Goal: Use online tool/utility: Utilize a website feature to perform a specific function

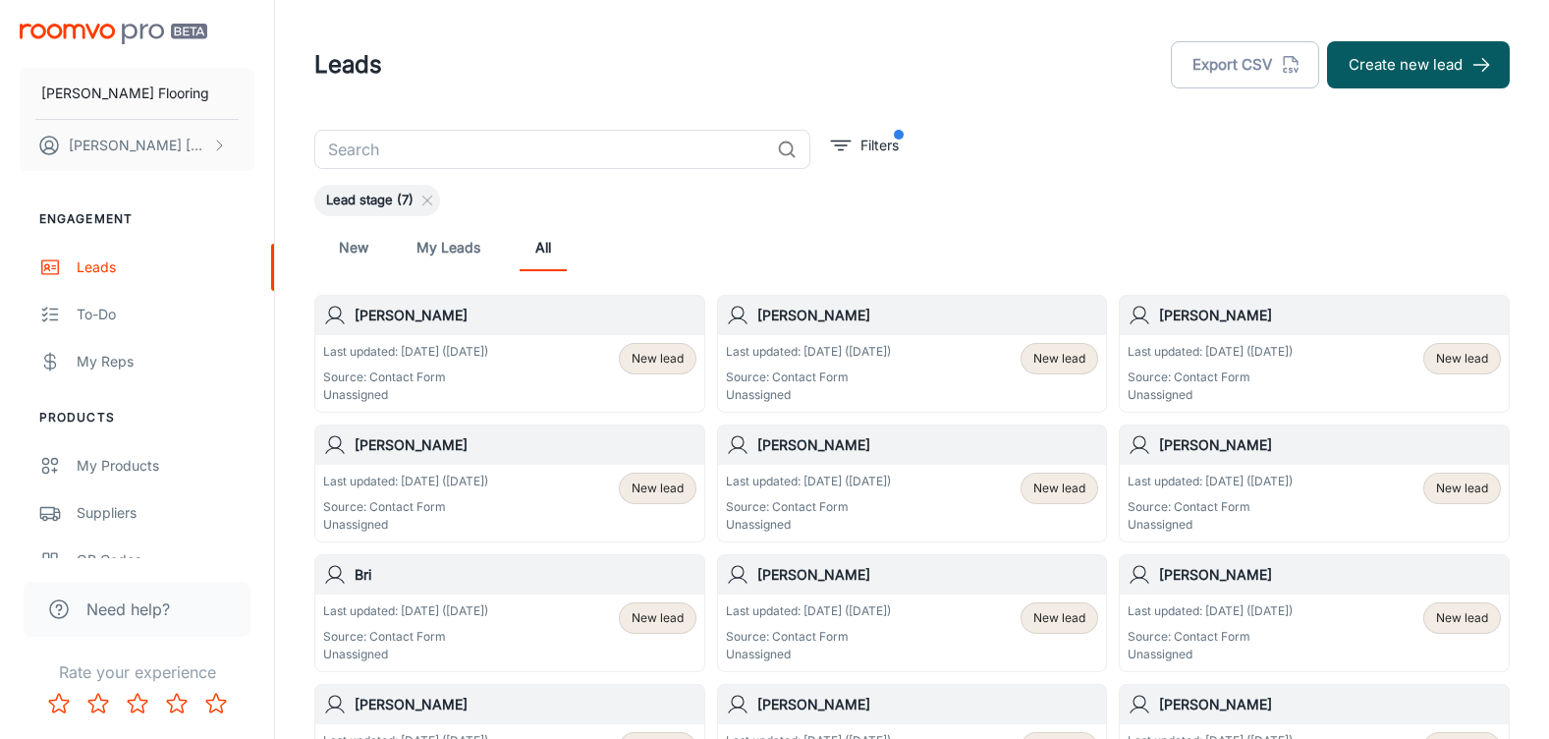
click at [133, 33] on img "scrollable content" at bounding box center [114, 34] width 188 height 21
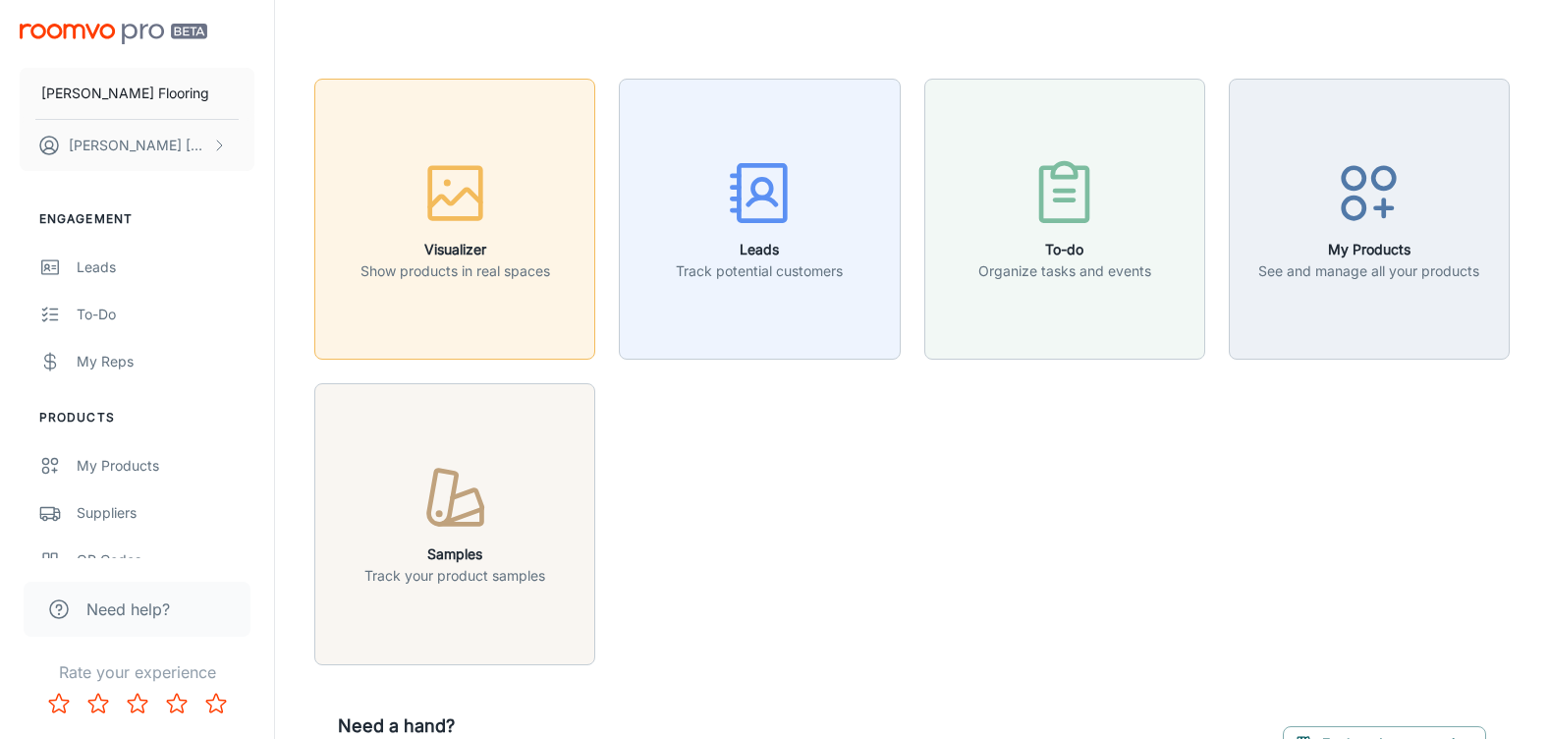
click at [513, 309] on button "Visualizer Show products in real spaces" at bounding box center [454, 219] width 281 height 281
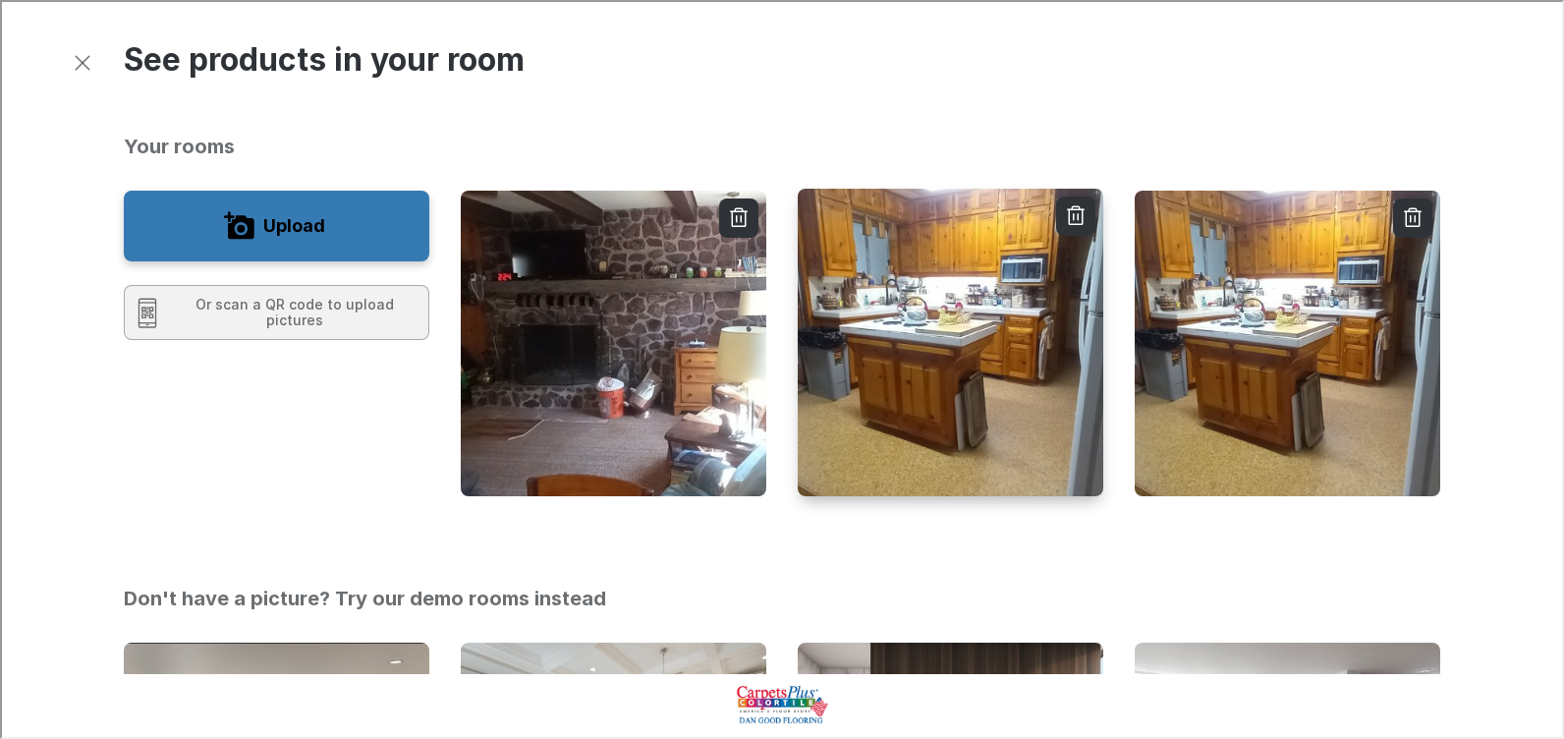
click at [950, 425] on img "button" at bounding box center [950, 342] width 308 height 310
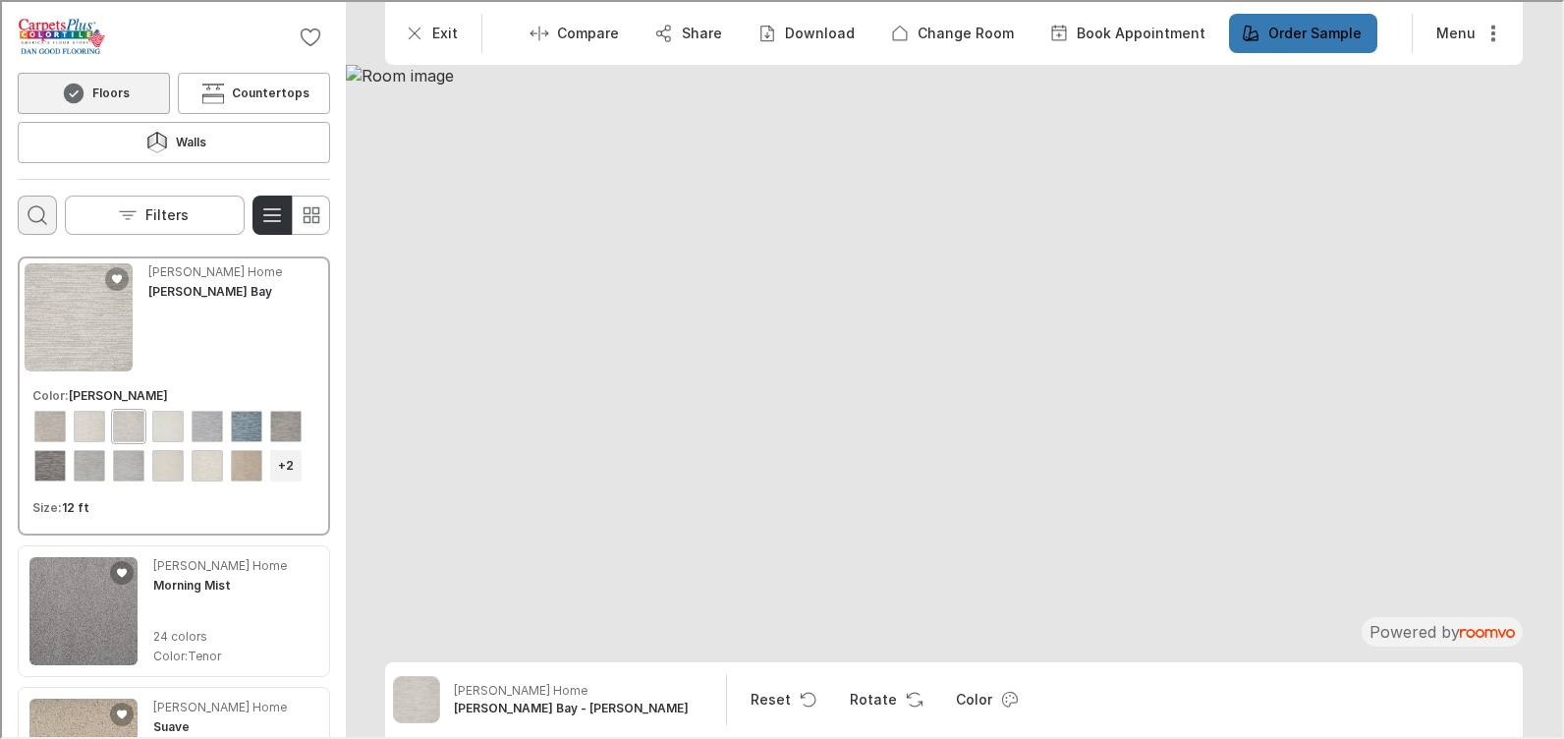
click at [42, 201] on icon "Open search box" at bounding box center [36, 213] width 24 height 24
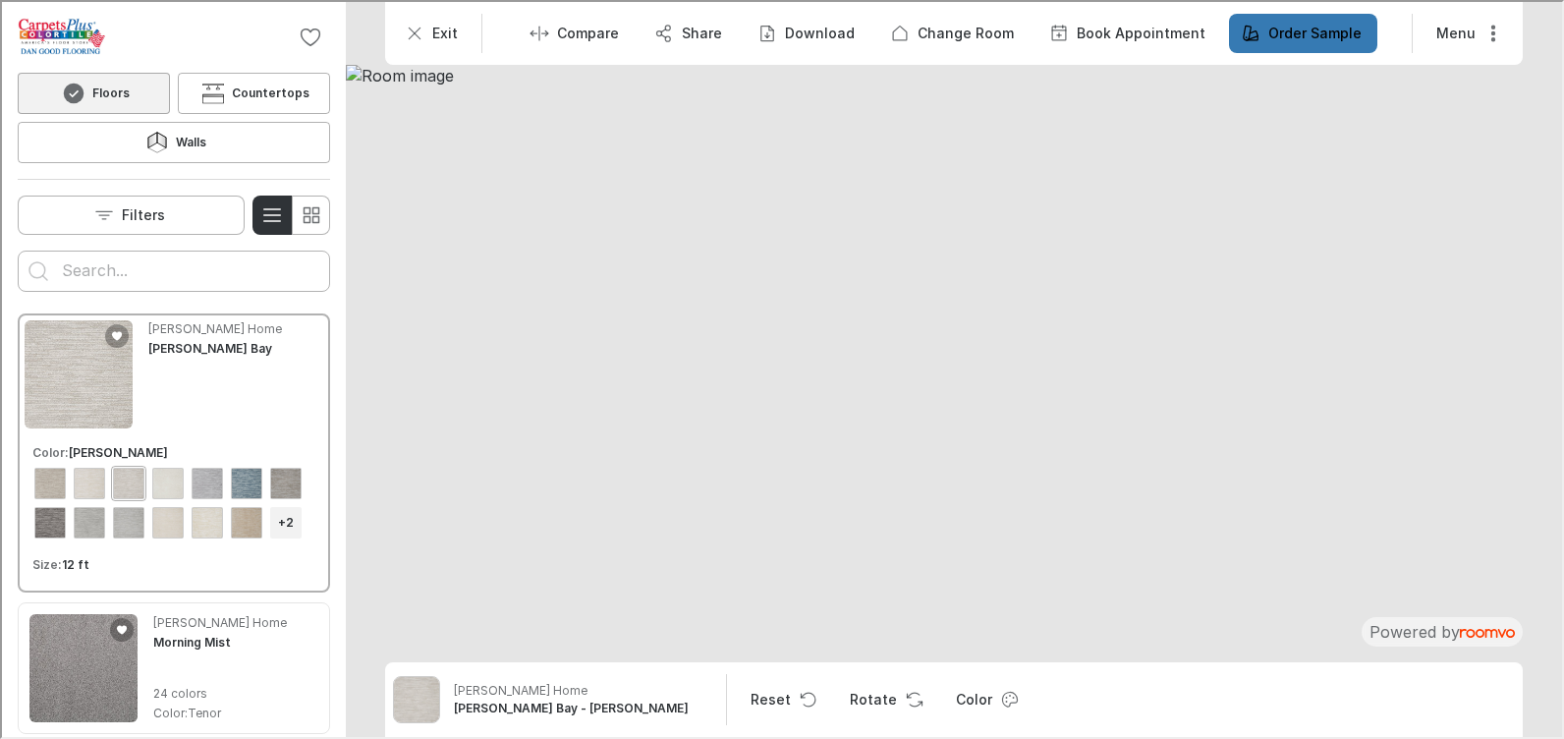
click at [160, 253] on input "Enter products to search for" at bounding box center [172, 268] width 224 height 31
click at [17, 249] on button "Search for products" at bounding box center [36, 268] width 39 height 39
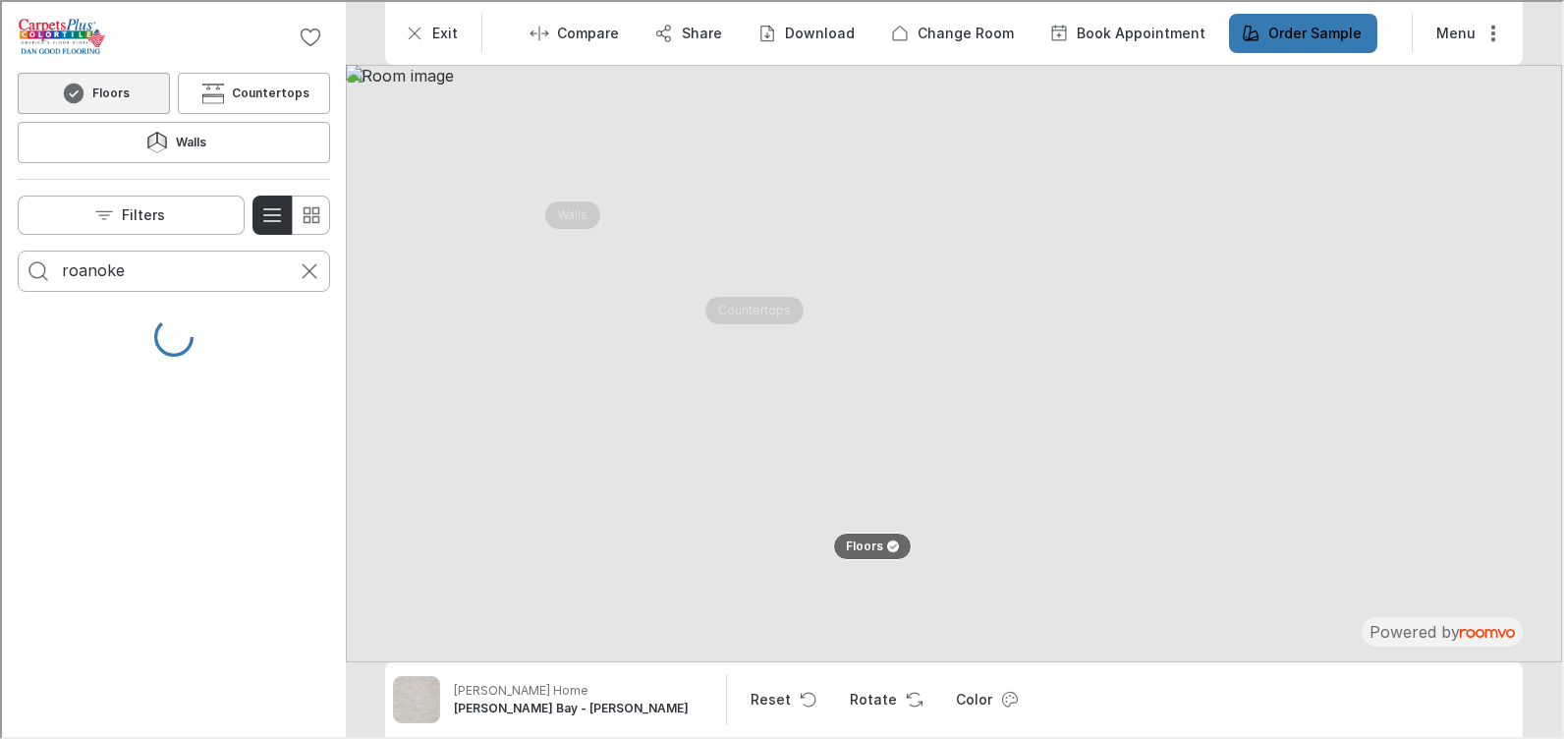
click at [160, 253] on input "roanoke" at bounding box center [172, 268] width 224 height 31
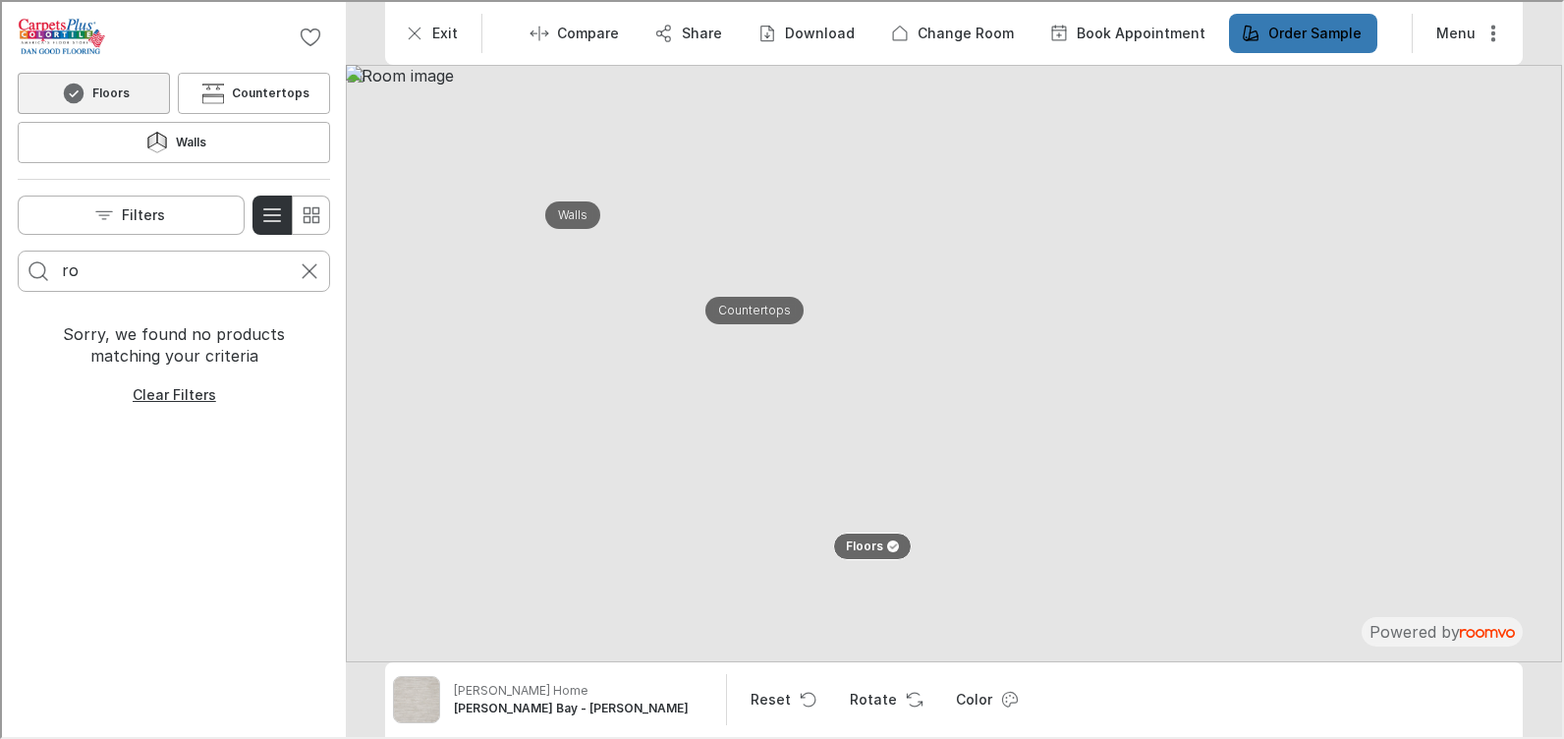
type input "r"
type input "belmont"
click at [17, 249] on button "Search for products" at bounding box center [36, 268] width 39 height 39
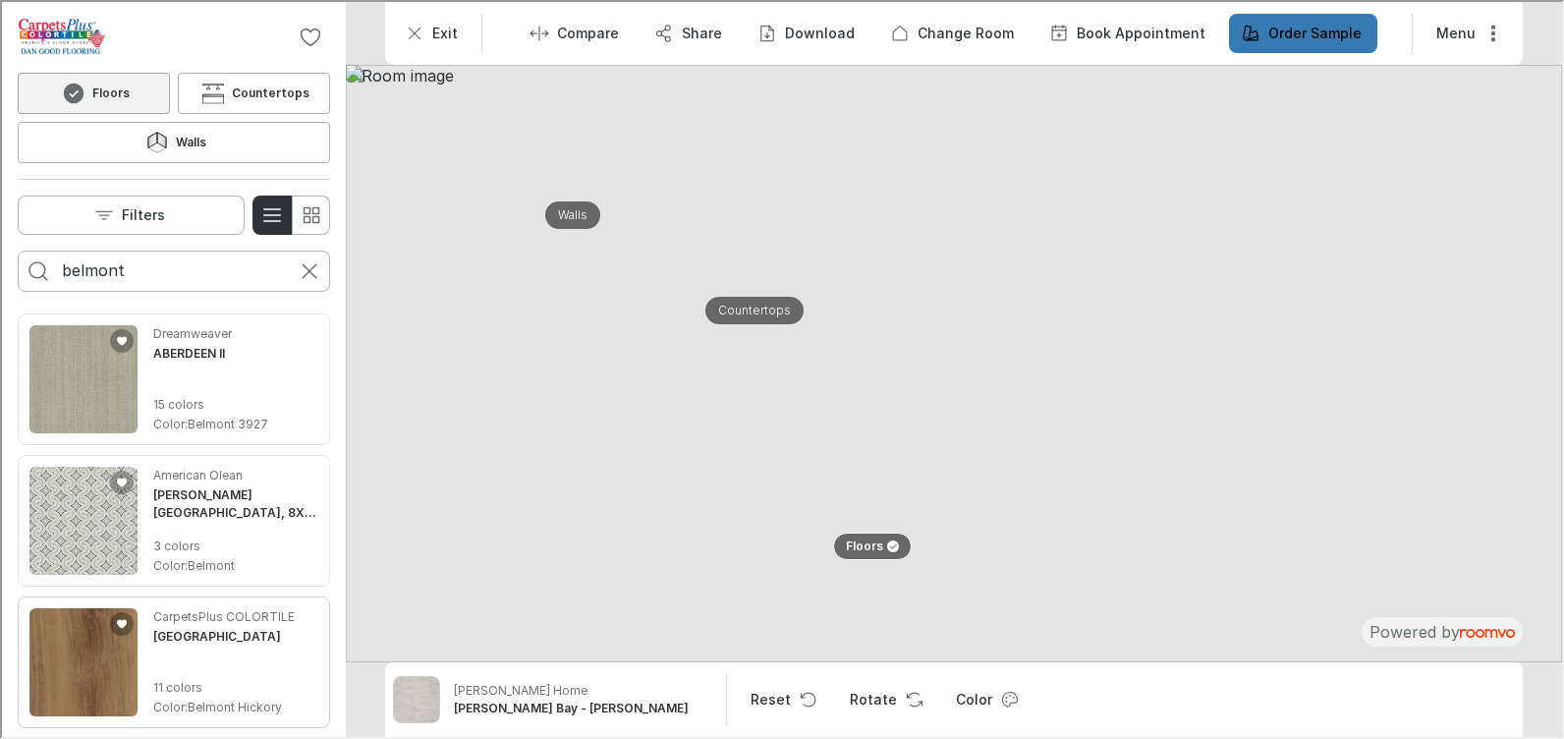
click at [64, 622] on img "See York in the room" at bounding box center [81, 660] width 108 height 108
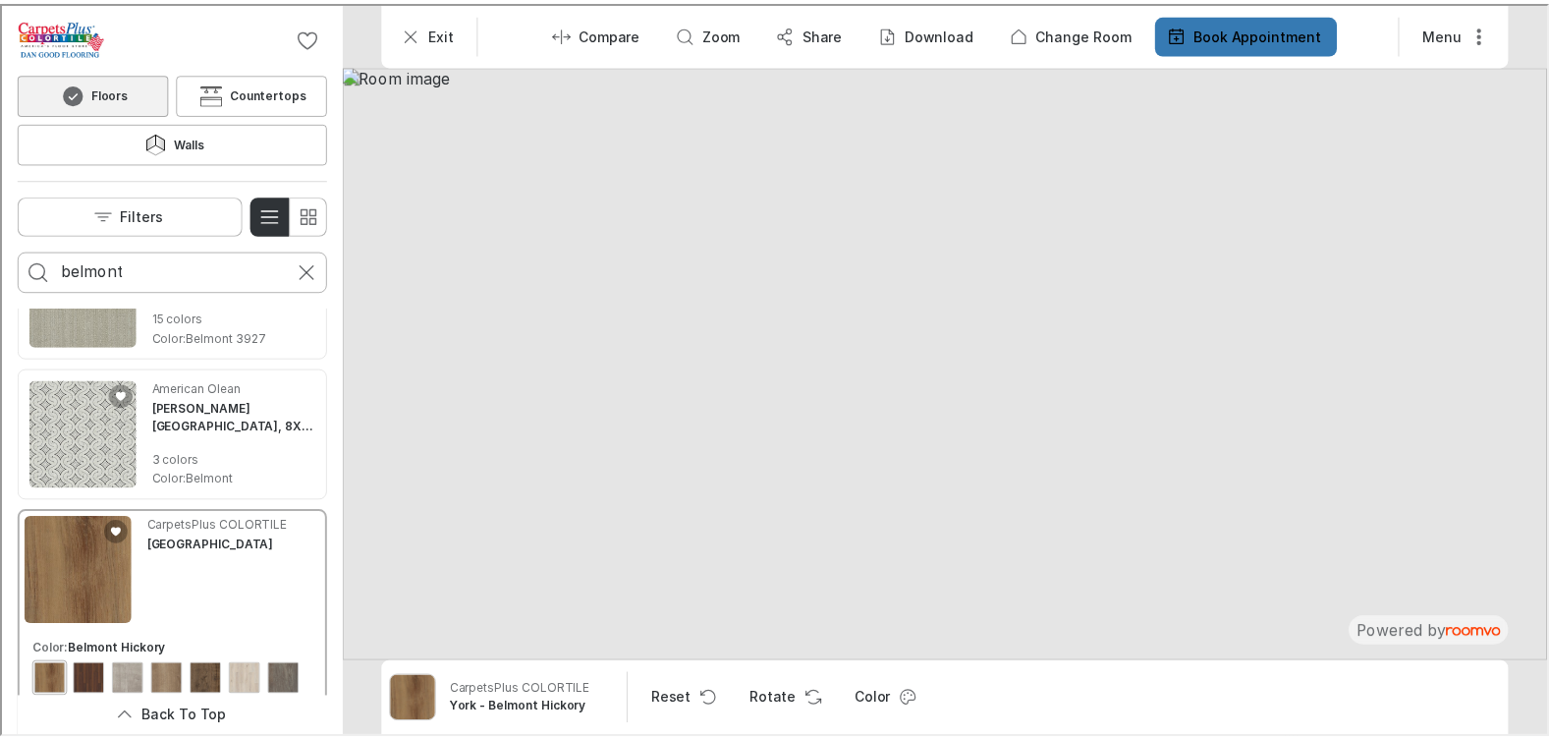
scroll to position [196, 0]
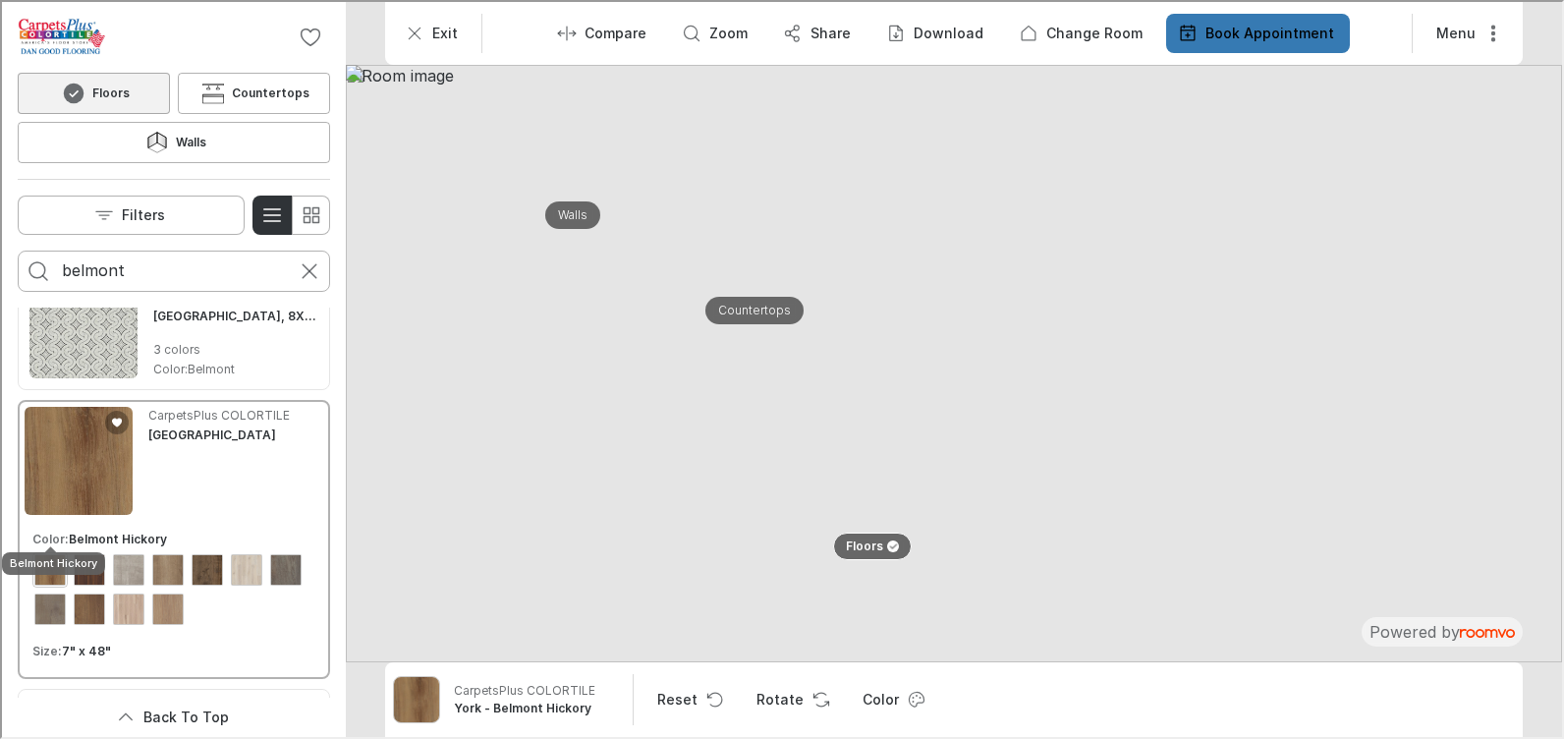
click at [45, 552] on div "View color format Belmont Hickory" at bounding box center [47, 567] width 31 height 31
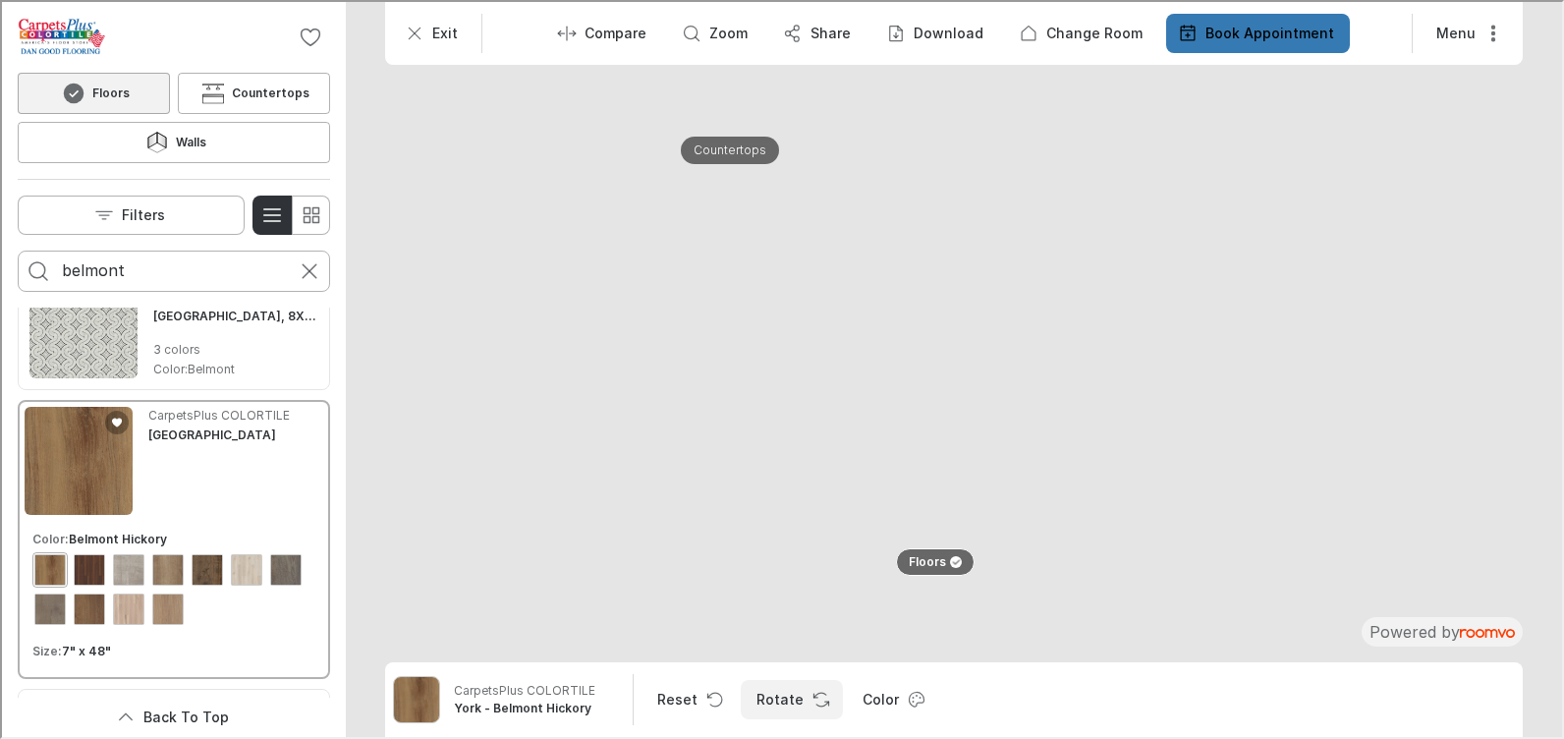
click at [772, 696] on button "Rotate" at bounding box center [790, 697] width 102 height 39
drag, startPoint x: 902, startPoint y: 544, endPoint x: 781, endPoint y: 471, distance: 141.0
drag, startPoint x: 1009, startPoint y: 588, endPoint x: 670, endPoint y: 496, distance: 351.2
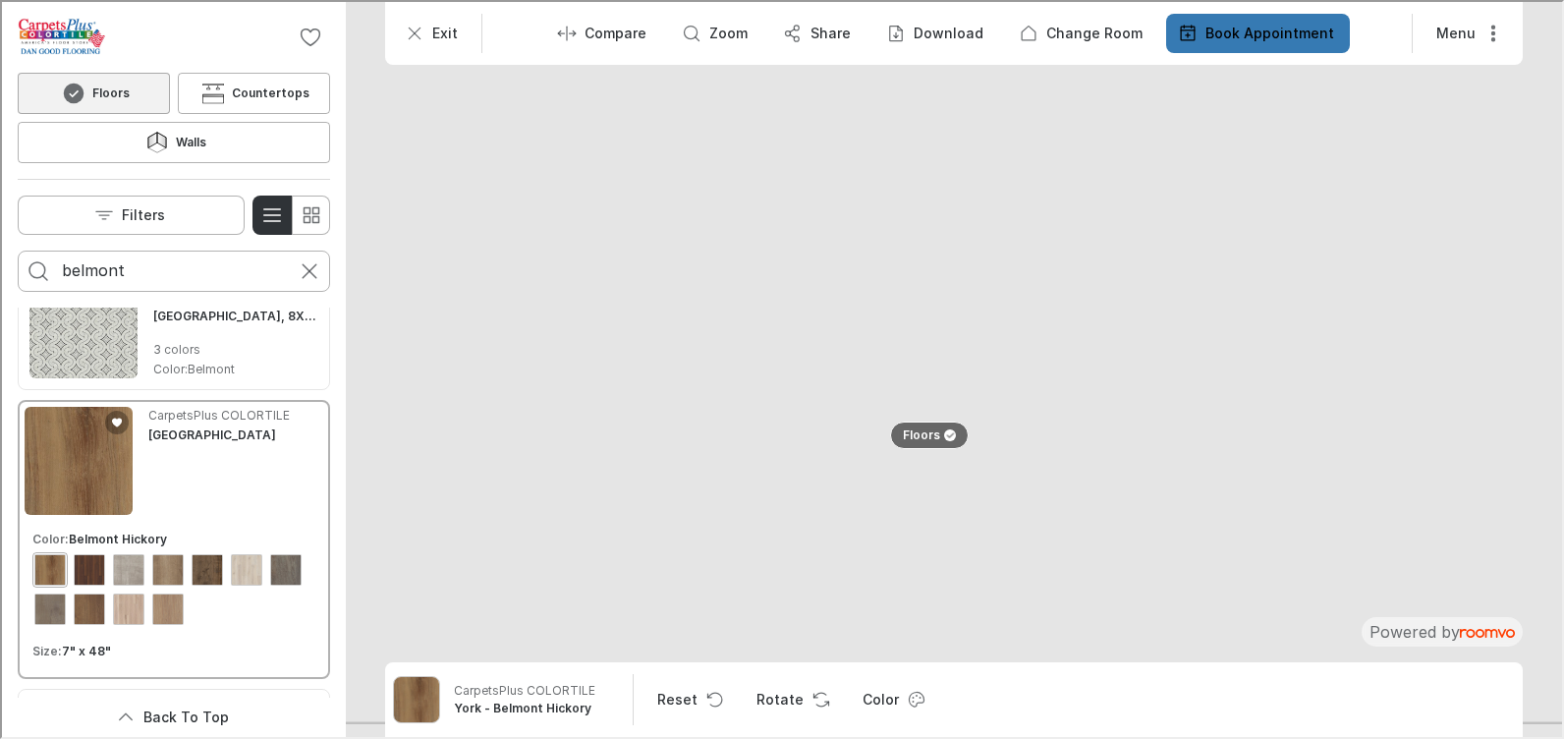
drag, startPoint x: 852, startPoint y: 553, endPoint x: 1249, endPoint y: 538, distance: 398.0
click at [412, 32] on line "Exit" at bounding box center [412, 31] width 11 height 11
